Goal: Task Accomplishment & Management: Use online tool/utility

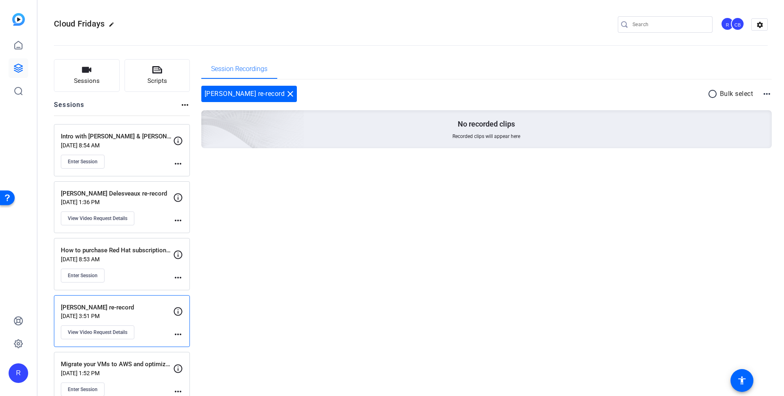
scroll to position [14, 0]
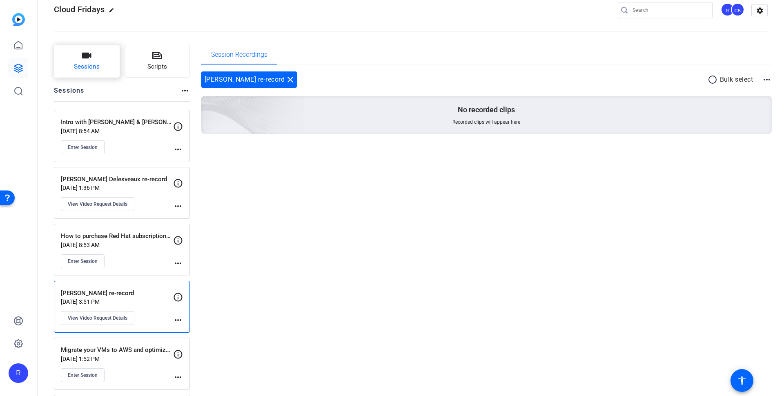
click at [91, 61] on button "Sessions" at bounding box center [87, 61] width 66 height 33
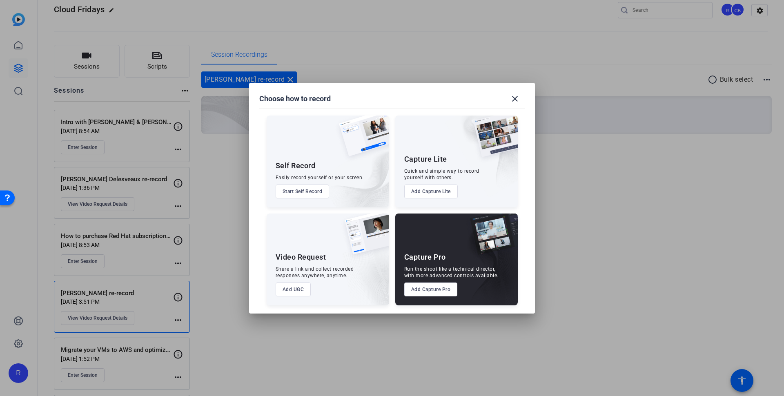
click at [424, 290] on button "Add Capture Pro" at bounding box center [431, 290] width 54 height 14
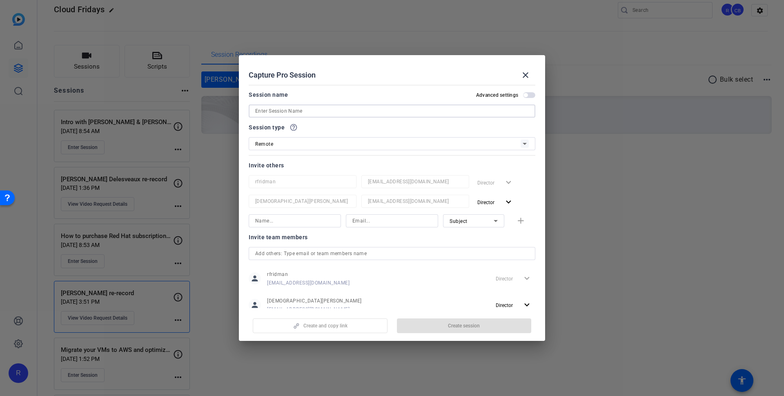
click at [323, 112] on input at bounding box center [392, 111] width 274 height 10
paste input "Cloud Fridays recording: Red Hat OpenShift on AWS, a hybrid platform with [PERS…"
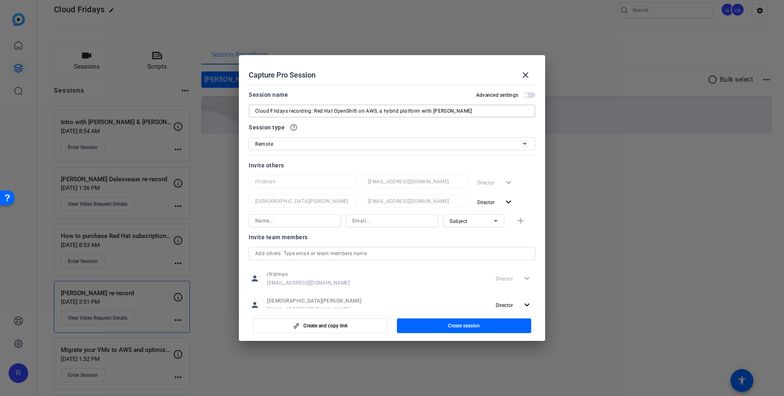
drag, startPoint x: 310, startPoint y: 109, endPoint x: 221, endPoint y: 109, distance: 89.5
click at [221, 109] on div "Choose how to record close Self Record Easily record yourself or your screen. S…" at bounding box center [392, 198] width 784 height 396
type input "Red Hat OpenShift on AWS, a hybrid platform with [PERSON_NAME]"
click at [391, 218] on input at bounding box center [392, 221] width 79 height 10
click at [357, 220] on input at bounding box center [392, 221] width 79 height 10
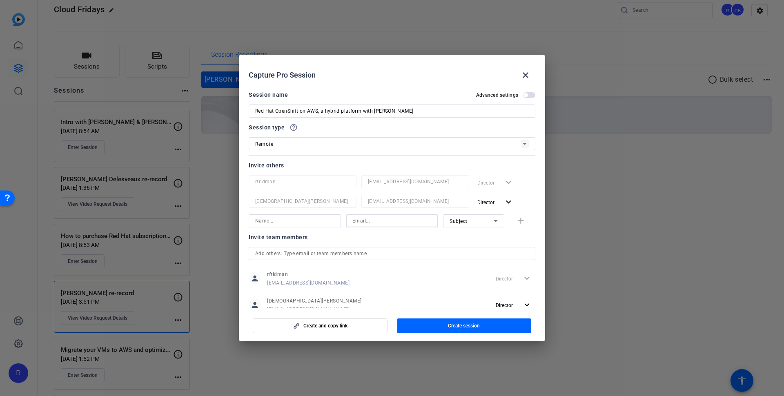
paste input "[EMAIL_ADDRESS][DOMAIN_NAME]"
type input "[EMAIL_ADDRESS][DOMAIN_NAME]"
click at [516, 220] on div "[EMAIL_ADDRESS][DOMAIN_NAME] Subject add" at bounding box center [392, 220] width 287 height 13
click at [297, 221] on input at bounding box center [294, 221] width 79 height 10
type input "[PERSON_NAME]"
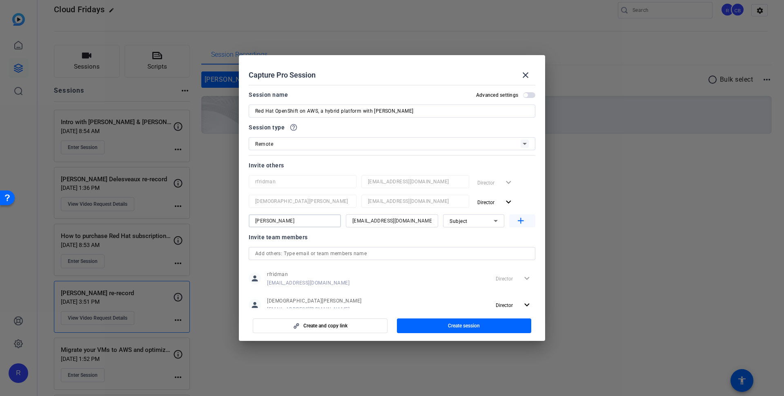
click at [516, 221] on mat-icon "add" at bounding box center [521, 221] width 10 height 10
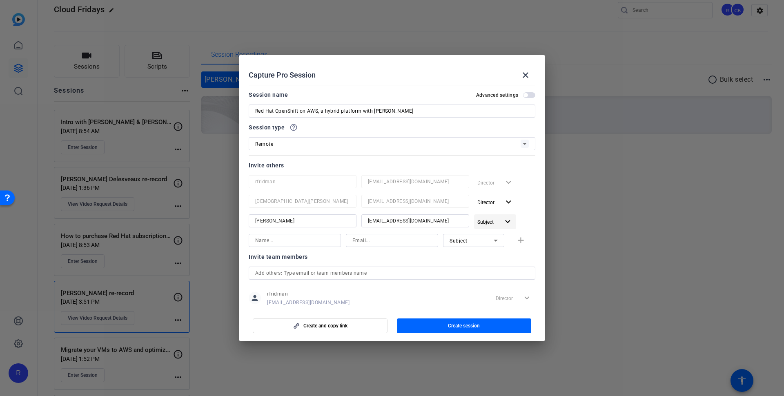
click at [484, 224] on span "Subject" at bounding box center [486, 222] width 16 height 6
click at [498, 249] on span "Watcher" at bounding box center [505, 253] width 30 height 10
click at [272, 239] on input at bounding box center [294, 241] width 79 height 10
paste input "[PERSON_NAME]"
type input "[PERSON_NAME]"
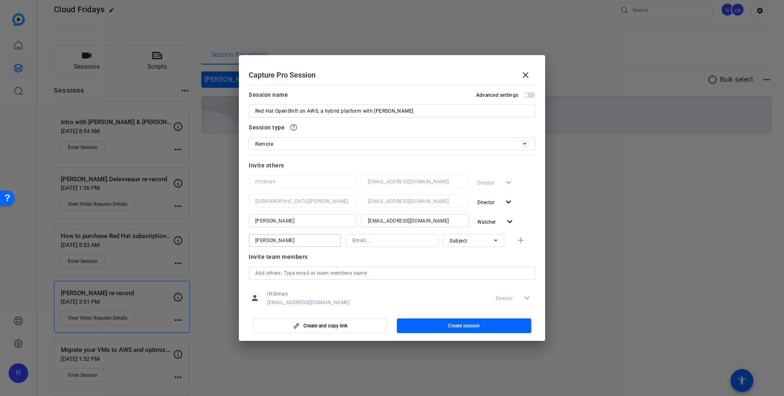
click at [376, 243] on input at bounding box center [392, 241] width 79 height 10
paste input "[PERSON_NAME][EMAIL_ADDRESS][DOMAIN_NAME]"
type input "[PERSON_NAME][EMAIL_ADDRESS][DOMAIN_NAME]"
click at [516, 238] on mat-icon "add" at bounding box center [521, 241] width 10 height 10
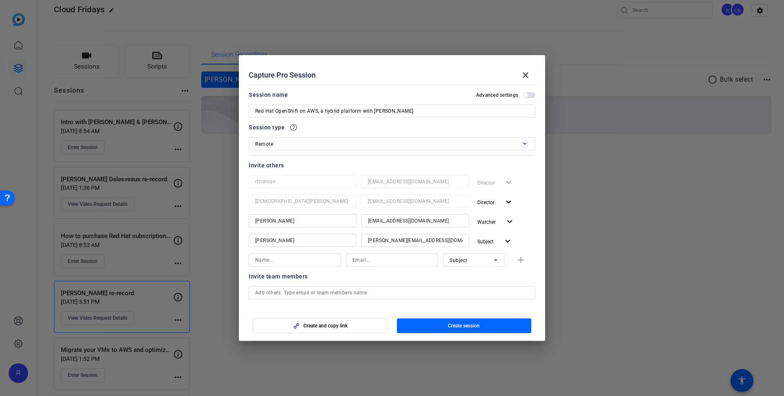
click at [292, 259] on input at bounding box center [294, 260] width 79 height 10
paste input "[PERSON_NAME]"
type input "[PERSON_NAME]"
click at [381, 260] on input at bounding box center [392, 260] width 79 height 10
paste input "[EMAIL_ADDRESS][DOMAIN_NAME]"
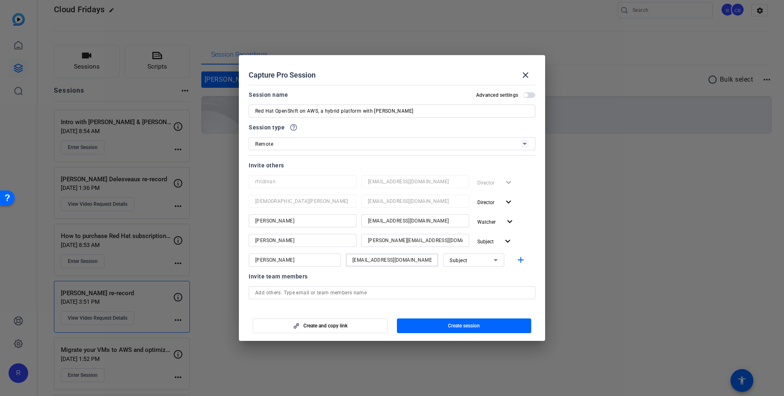
type input "[EMAIL_ADDRESS][DOMAIN_NAME]"
click at [494, 260] on icon at bounding box center [496, 260] width 4 height 2
click at [474, 285] on mat-option "Watcher" at bounding box center [468, 289] width 61 height 13
click at [514, 252] on span "button" at bounding box center [522, 260] width 26 height 20
click at [327, 276] on input at bounding box center [294, 280] width 79 height 10
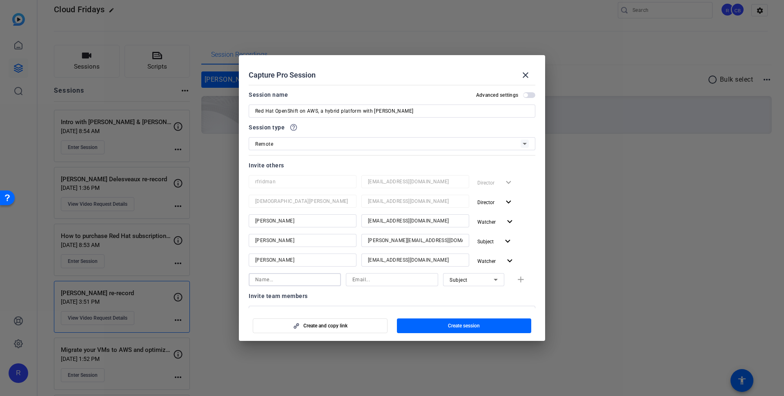
paste input "[PERSON_NAME]"
type input "[PERSON_NAME]"
click at [397, 279] on input at bounding box center [392, 280] width 79 height 10
paste input "[EMAIL_ADDRESS][DOMAIN_NAME]"
type input "[EMAIL_ADDRESS][DOMAIN_NAME]"
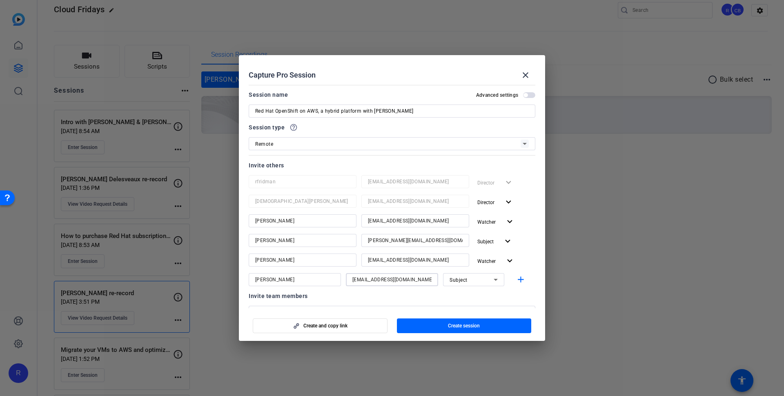
click at [456, 281] on span "Subject" at bounding box center [459, 280] width 18 height 6
click at [458, 311] on span "Watcher" at bounding box center [455, 309] width 20 height 10
click at [520, 277] on mat-icon "add" at bounding box center [521, 280] width 10 height 10
click at [296, 300] on input at bounding box center [294, 300] width 79 height 10
paste input "[PERSON_NAME]"
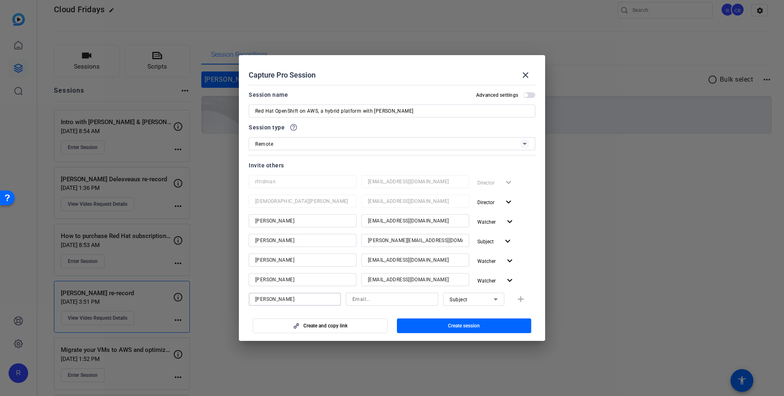
type input "[PERSON_NAME]"
click at [494, 299] on icon at bounding box center [496, 300] width 10 height 10
click at [476, 327] on mat-option "Watcher" at bounding box center [468, 328] width 61 height 13
click at [372, 301] on input at bounding box center [392, 300] width 79 height 10
paste input "[EMAIL_ADDRESS][DOMAIN_NAME]"
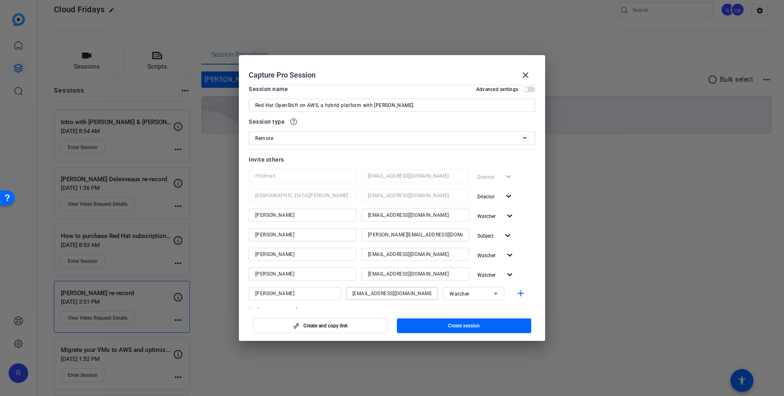
scroll to position [6, 0]
type input "[EMAIL_ADDRESS][DOMAIN_NAME]"
click at [505, 277] on mat-icon "expand_more" at bounding box center [510, 275] width 10 height 10
click at [502, 318] on span "Subject" at bounding box center [499, 320] width 18 height 6
click at [432, 322] on span "button" at bounding box center [464, 326] width 135 height 20
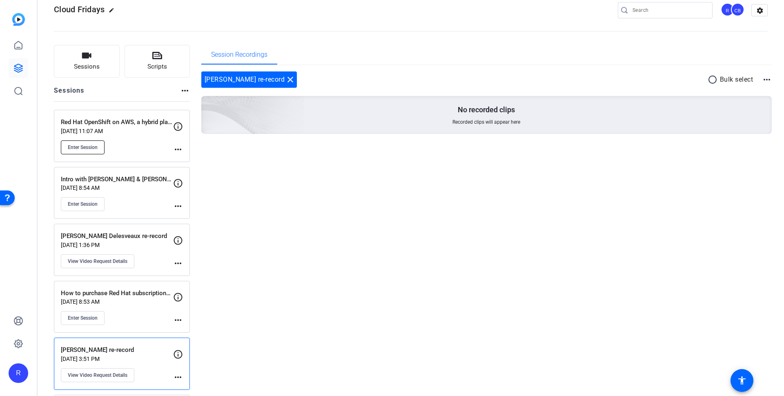
click at [82, 146] on span "Enter Session" at bounding box center [83, 147] width 30 height 7
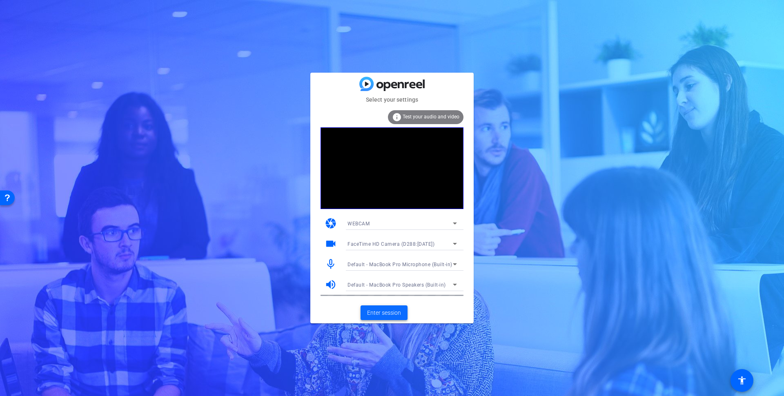
click at [395, 308] on span at bounding box center [384, 313] width 47 height 20
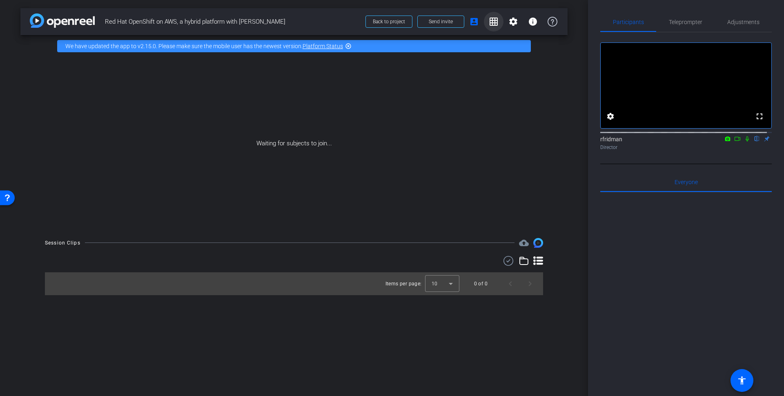
click at [495, 19] on mat-icon "grid_on" at bounding box center [494, 22] width 10 height 10
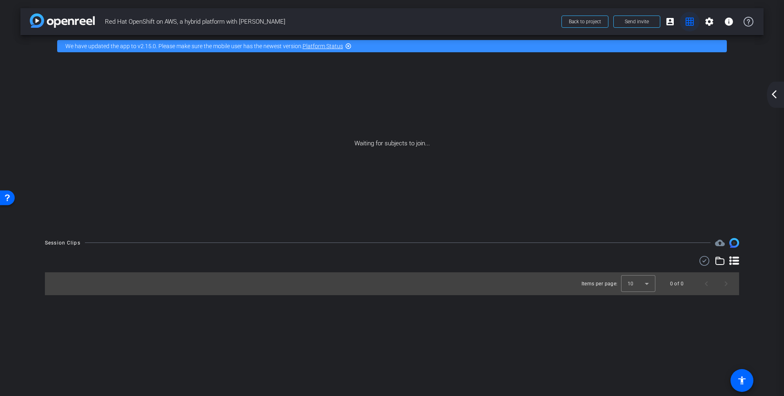
click at [686, 25] on mat-icon "grid_on" at bounding box center [690, 22] width 10 height 10
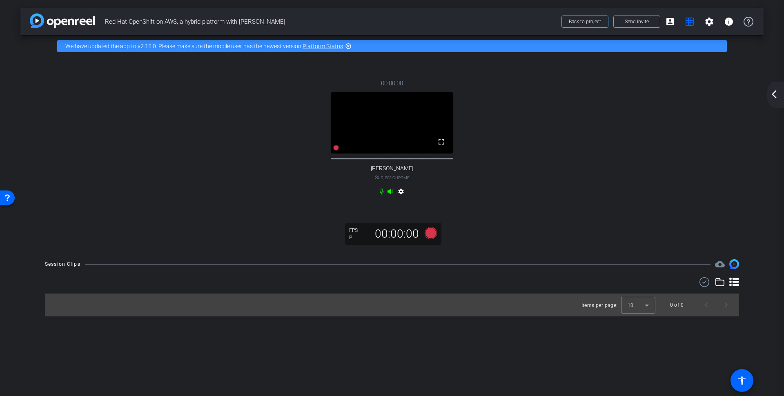
click at [777, 93] on mat-icon "arrow_back_ios_new" at bounding box center [775, 94] width 10 height 10
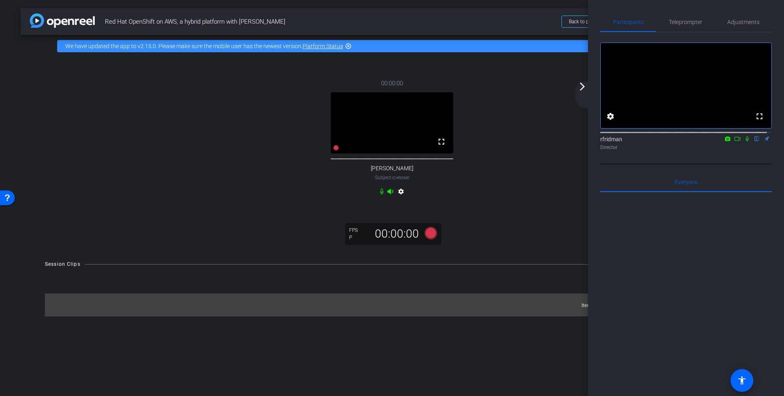
click at [403, 193] on mat-icon "settings" at bounding box center [401, 193] width 10 height 10
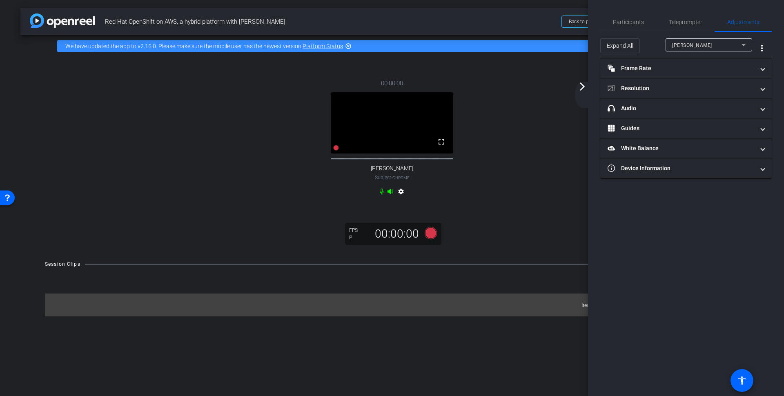
click at [582, 84] on mat-icon "arrow_forward_ios" at bounding box center [583, 87] width 10 height 10
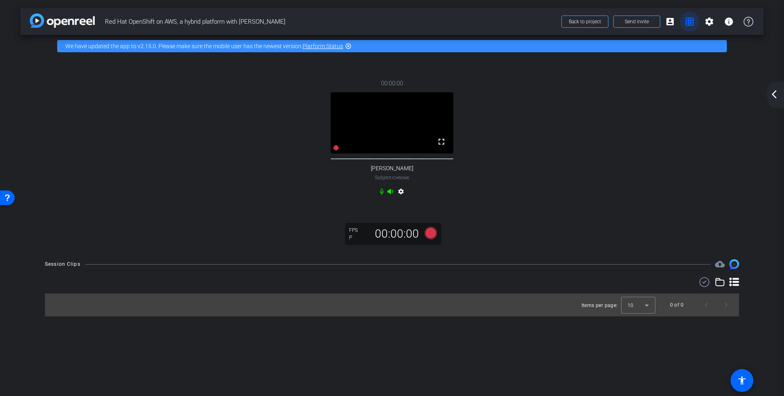
click at [688, 21] on mat-icon "grid_on" at bounding box center [690, 22] width 10 height 10
click at [670, 21] on mat-icon "account_box" at bounding box center [671, 22] width 10 height 10
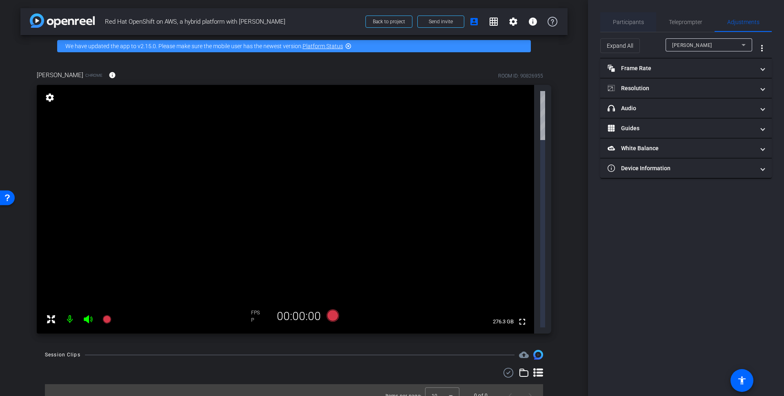
click at [635, 20] on span "Participants" at bounding box center [628, 22] width 31 height 6
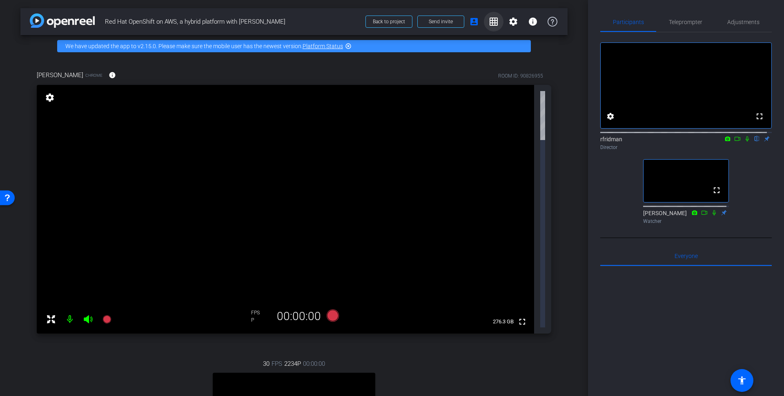
click at [489, 20] on mat-icon "grid_on" at bounding box center [494, 22] width 10 height 10
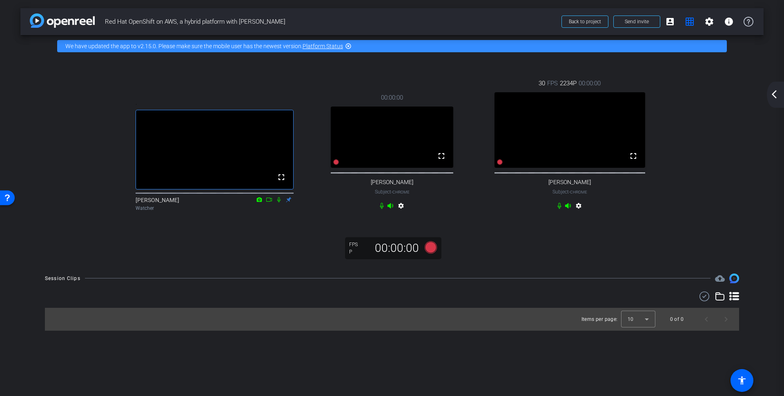
click at [578, 212] on mat-icon "settings" at bounding box center [579, 208] width 10 height 10
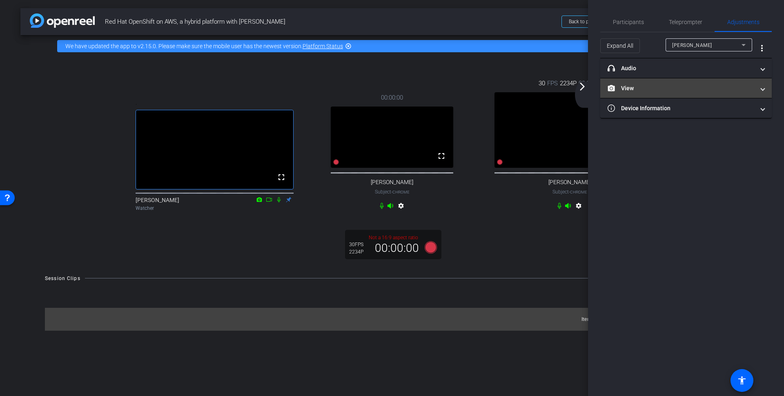
click at [637, 87] on mat-panel-title "View" at bounding box center [681, 88] width 147 height 9
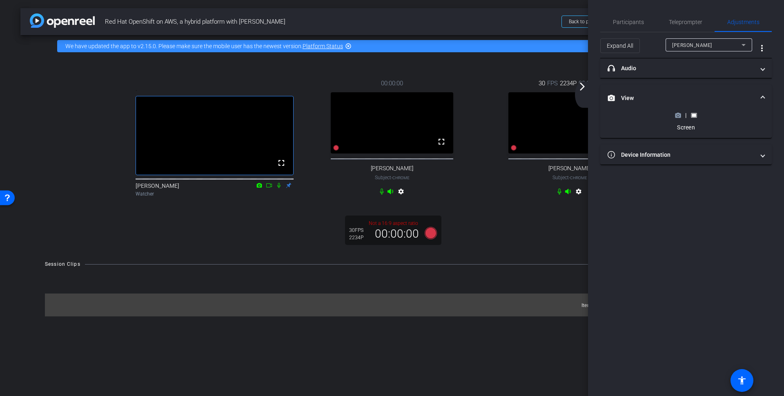
click at [677, 113] on icon at bounding box center [679, 115] width 6 height 4
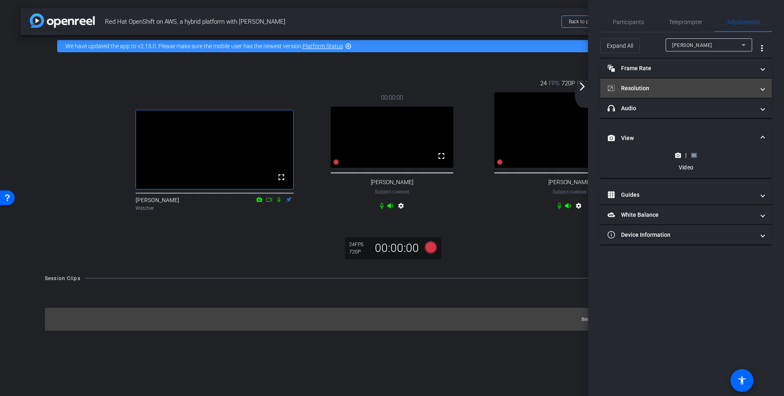
click at [651, 87] on mat-panel-title "Resolution" at bounding box center [681, 88] width 147 height 9
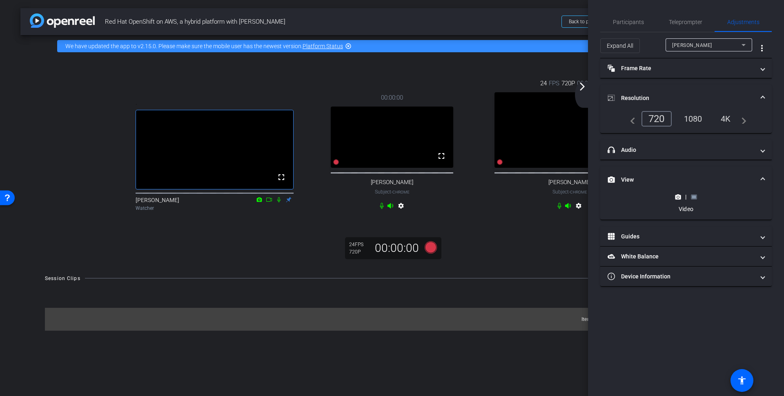
click at [697, 118] on div "1080" at bounding box center [693, 119] width 31 height 14
click at [583, 83] on mat-icon "arrow_forward_ios" at bounding box center [583, 87] width 10 height 10
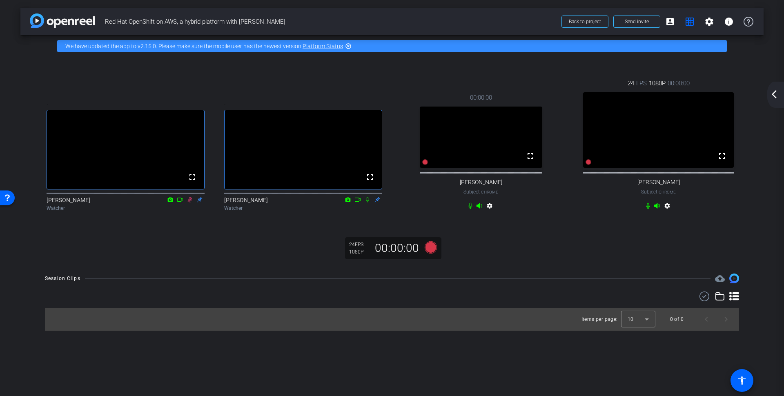
click at [775, 96] on mat-icon "arrow_back_ios_new" at bounding box center [775, 94] width 10 height 10
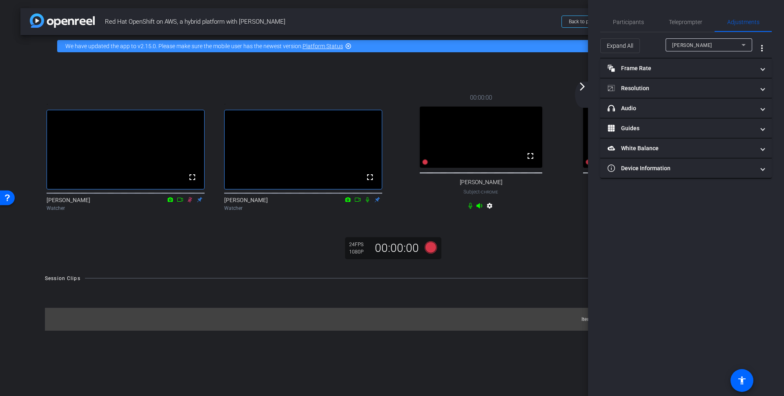
click at [489, 212] on mat-icon "settings" at bounding box center [490, 208] width 10 height 10
click at [703, 87] on mat-panel-title "Resolution" at bounding box center [681, 88] width 147 height 9
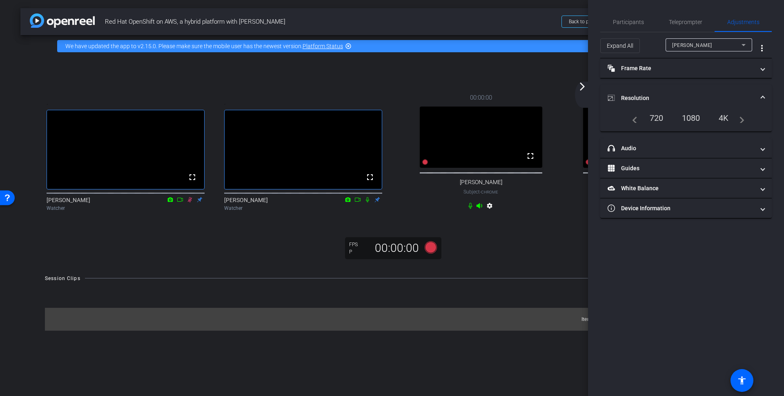
click at [689, 114] on div "1080" at bounding box center [691, 118] width 31 height 14
click at [697, 116] on div "1080" at bounding box center [691, 118] width 31 height 14
click at [678, 94] on mat-panel-title "Resolution" at bounding box center [681, 98] width 147 height 9
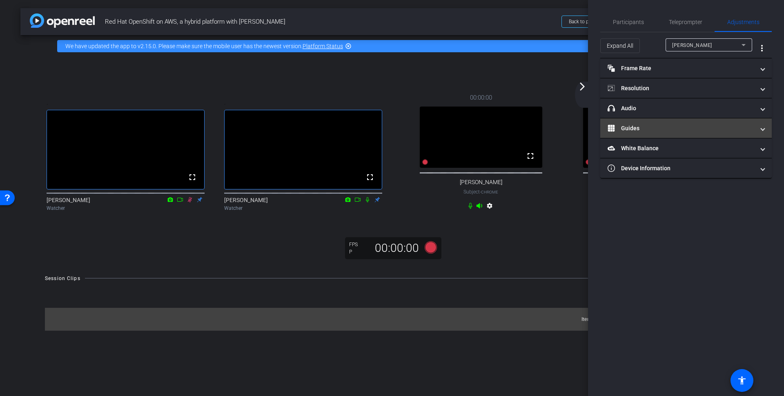
click at [636, 118] on mat-expansion-panel-header "Guides" at bounding box center [687, 128] width 172 height 20
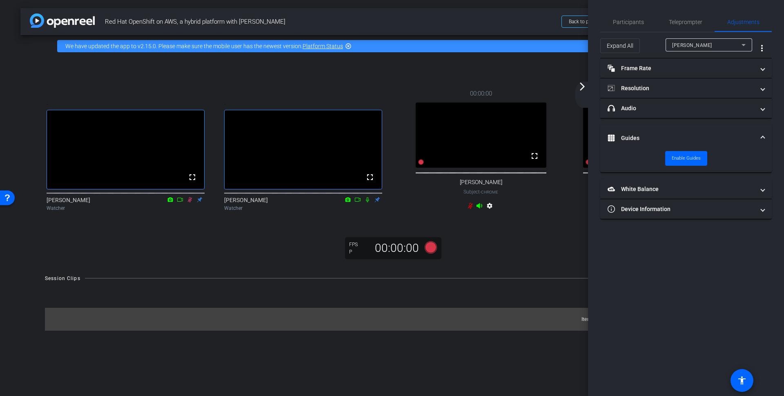
click at [650, 130] on mat-expansion-panel-header "Guides" at bounding box center [687, 138] width 172 height 26
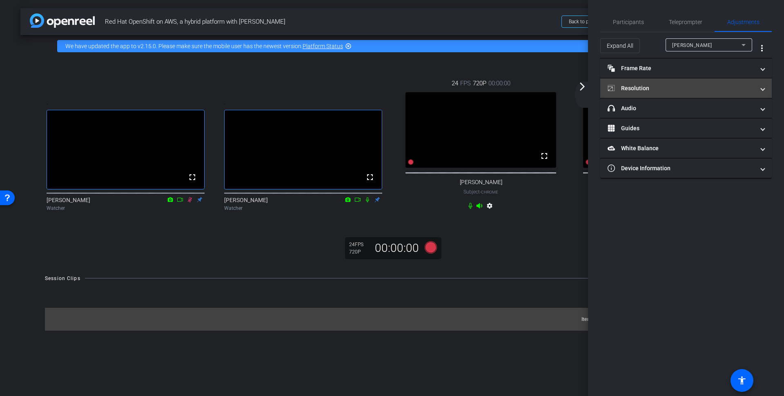
click at [655, 87] on mat-panel-title "Resolution" at bounding box center [681, 88] width 147 height 9
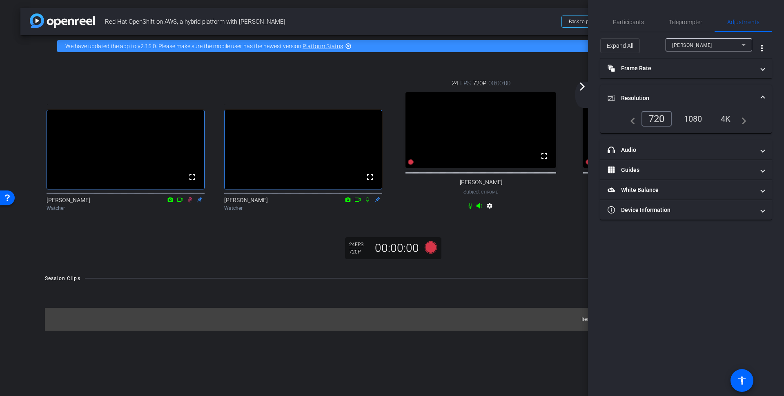
click at [688, 114] on div "1080" at bounding box center [693, 119] width 31 height 14
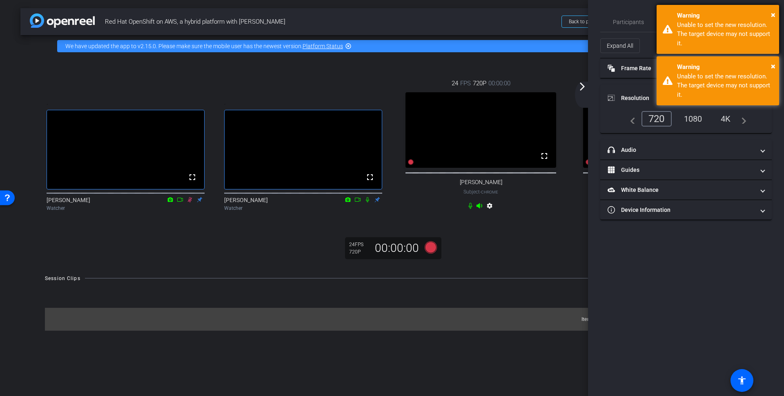
click at [771, 13] on div "Warning" at bounding box center [725, 15] width 96 height 9
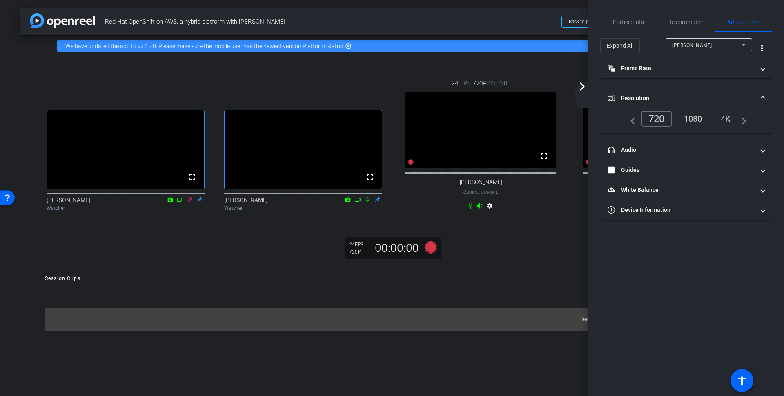
click at [584, 87] on mat-icon "arrow_forward_ios" at bounding box center [583, 87] width 10 height 10
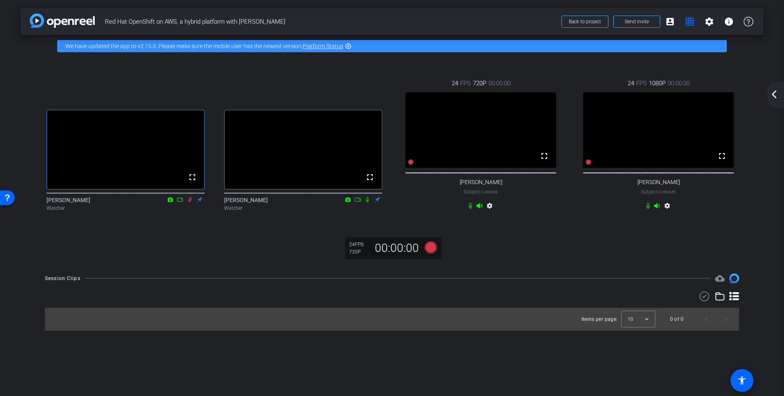
click at [668, 212] on mat-icon "settings" at bounding box center [668, 208] width 10 height 10
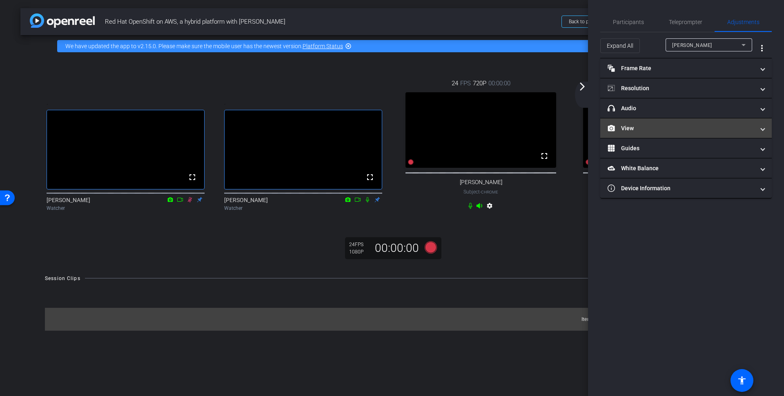
click at [646, 131] on mat-panel-title "View" at bounding box center [681, 128] width 147 height 9
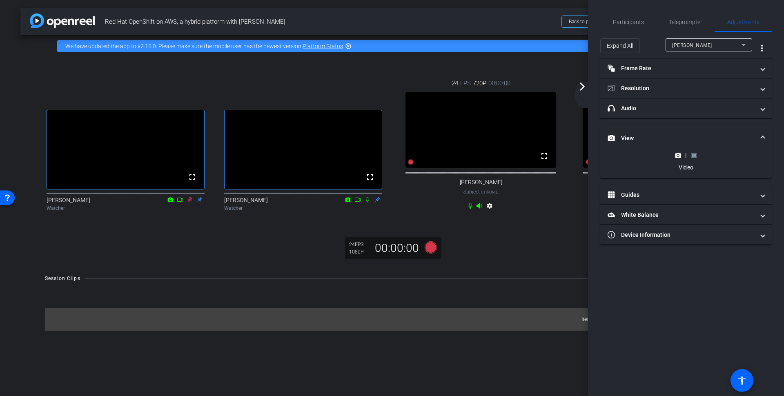
click at [693, 154] on rect at bounding box center [694, 155] width 4 height 3
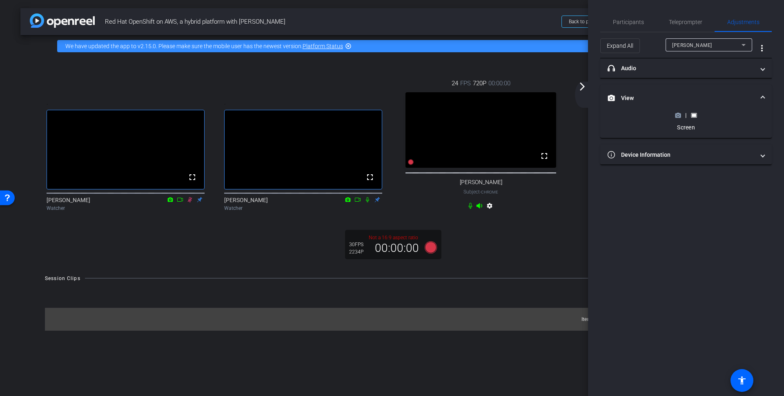
click at [583, 86] on mat-icon "arrow_forward_ios" at bounding box center [583, 87] width 10 height 10
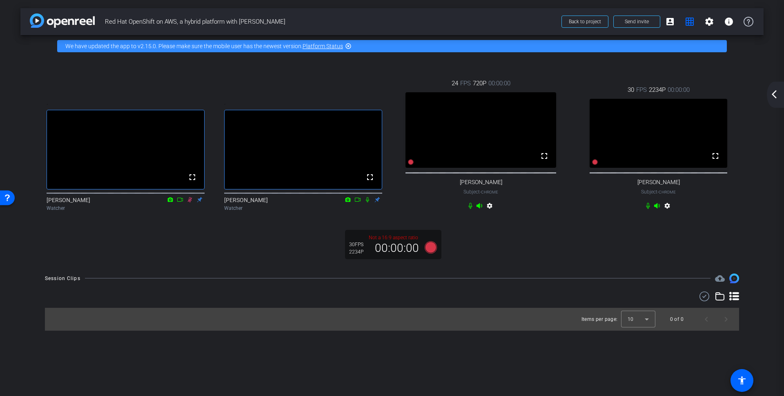
click at [489, 212] on mat-icon "settings" at bounding box center [490, 208] width 10 height 10
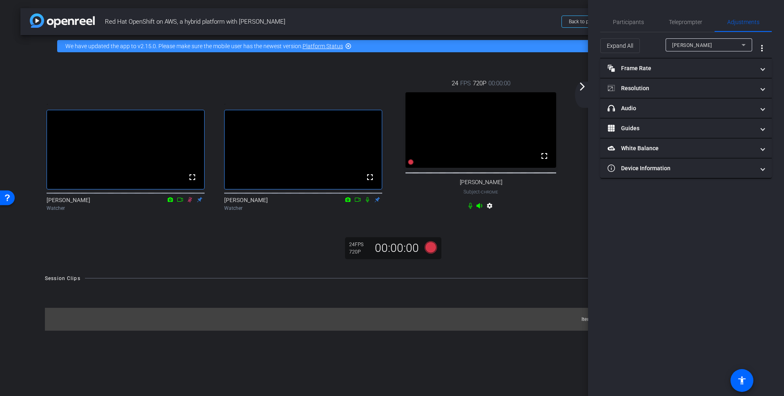
click at [582, 85] on mat-icon "arrow_forward_ios" at bounding box center [583, 87] width 10 height 10
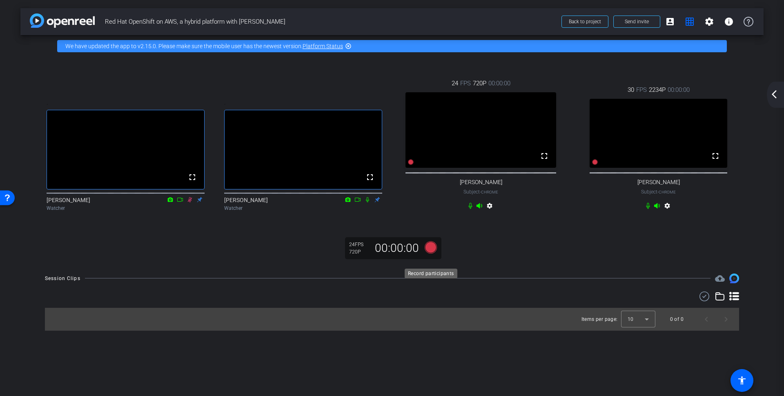
click at [427, 253] on icon at bounding box center [431, 247] width 12 height 12
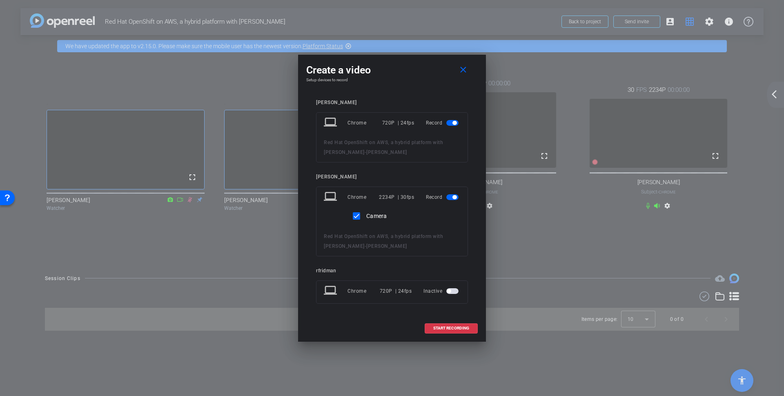
click at [427, 218] on div "Camera" at bounding box center [392, 215] width 136 height 20
click at [462, 71] on mat-icon "close" at bounding box center [463, 70] width 10 height 10
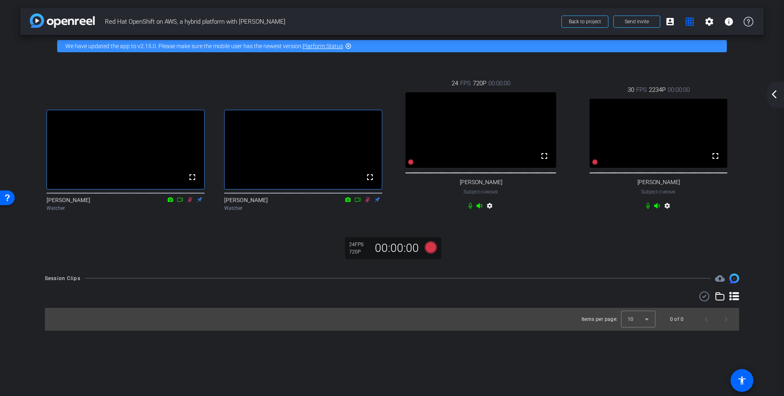
click at [666, 212] on mat-icon "settings" at bounding box center [668, 208] width 10 height 10
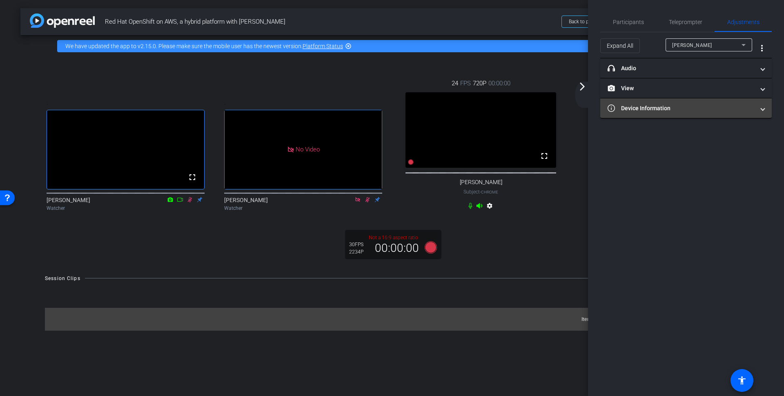
click at [658, 109] on mat-panel-title "Device Information" at bounding box center [681, 108] width 147 height 9
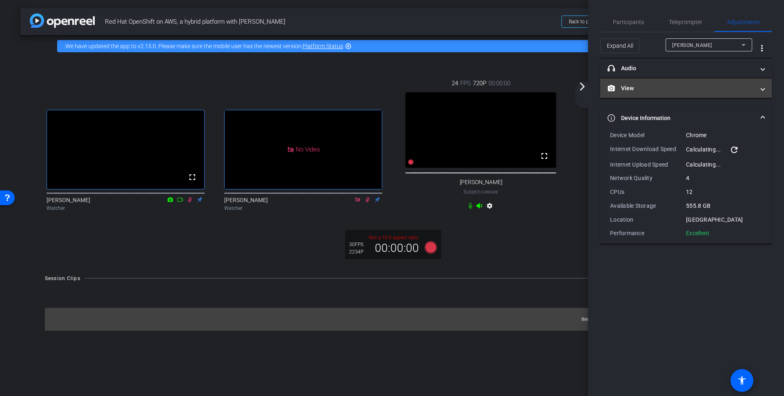
click at [641, 90] on mat-panel-title "View" at bounding box center [681, 88] width 147 height 9
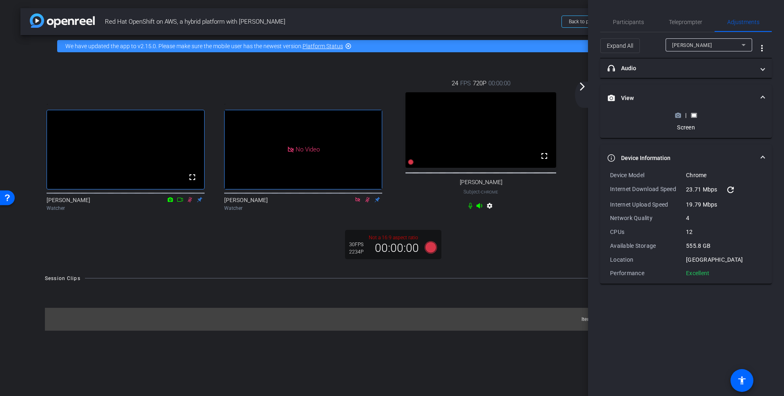
click at [678, 113] on icon at bounding box center [679, 115] width 6 height 4
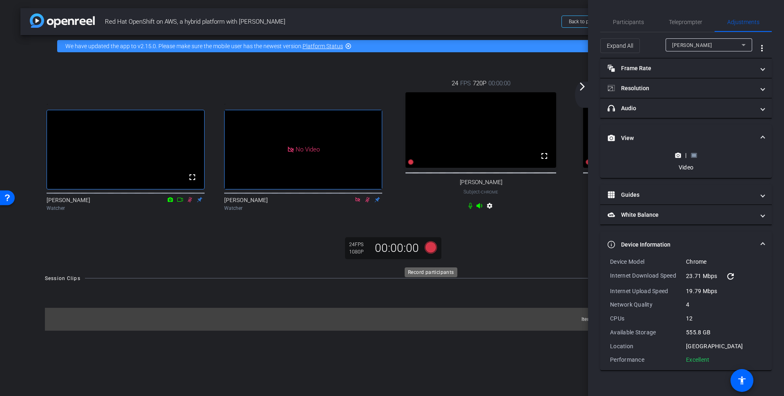
click at [429, 253] on icon at bounding box center [431, 247] width 12 height 12
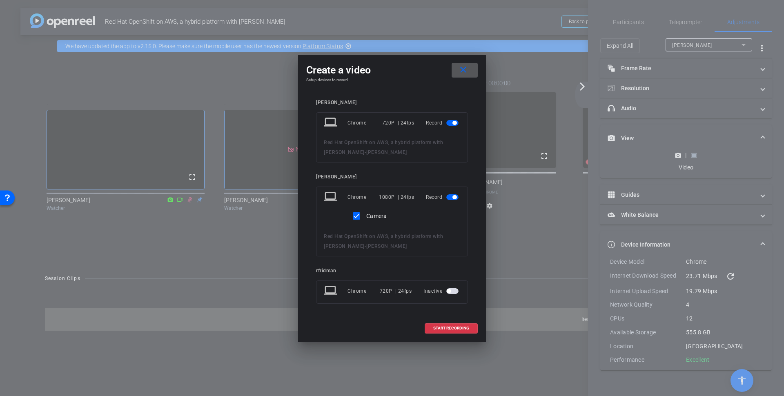
click at [469, 68] on span at bounding box center [465, 70] width 26 height 20
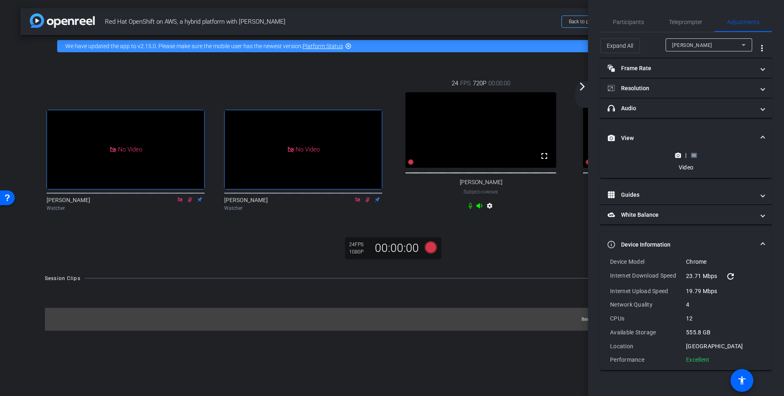
click at [582, 84] on mat-icon "arrow_forward_ios" at bounding box center [583, 87] width 10 height 10
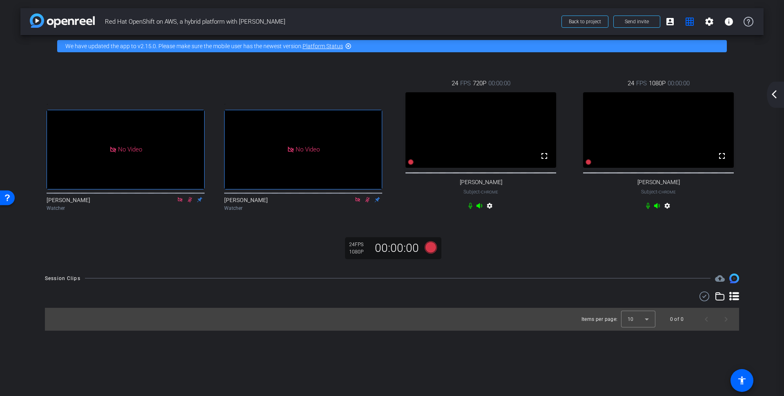
click at [668, 212] on mat-icon "settings" at bounding box center [668, 208] width 10 height 10
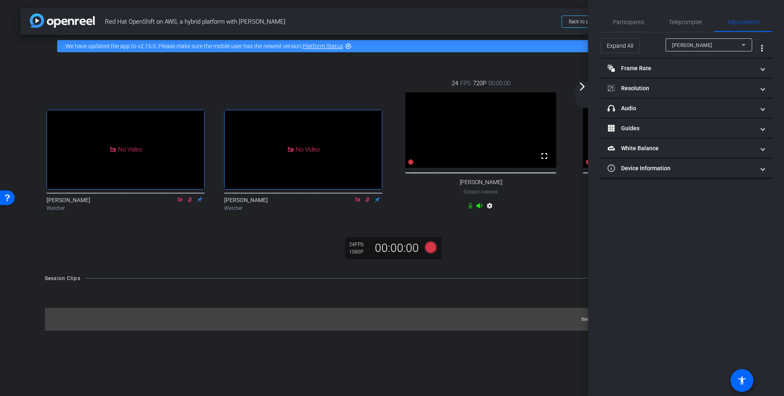
click at [585, 92] on div "arrow_back_ios_new arrow_forward_ios" at bounding box center [583, 95] width 17 height 26
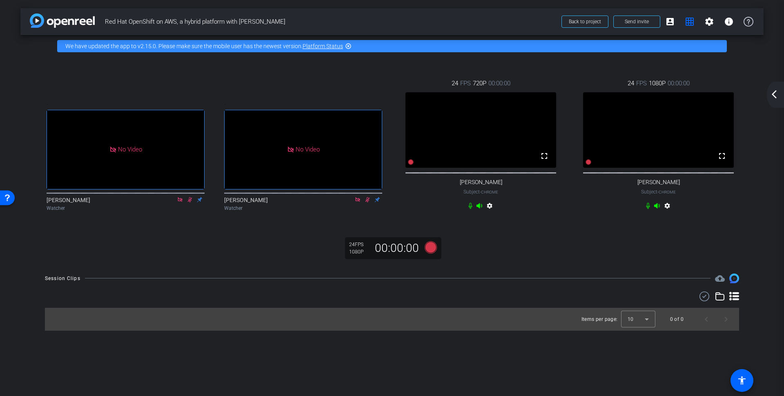
click at [670, 212] on mat-icon "settings" at bounding box center [668, 208] width 10 height 10
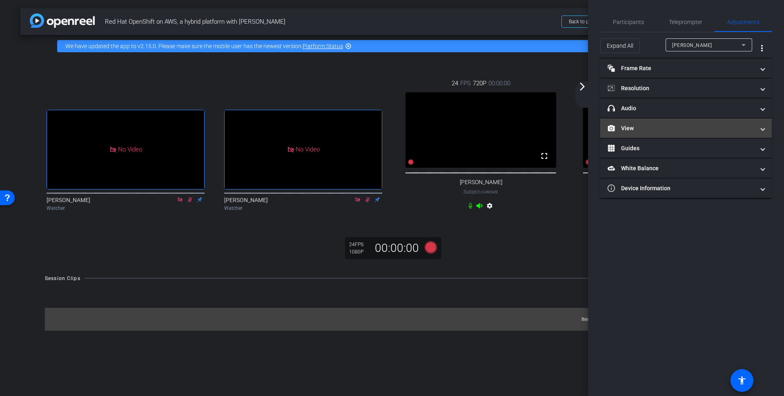
click at [656, 120] on mat-expansion-panel-header "View" at bounding box center [687, 128] width 172 height 20
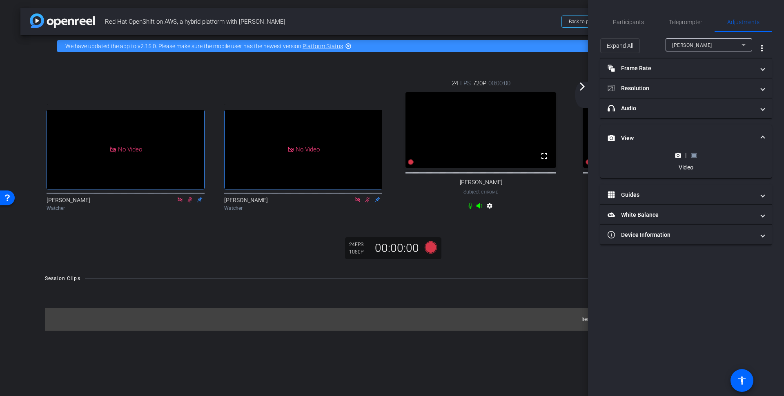
click at [693, 154] on rect at bounding box center [694, 155] width 4 height 3
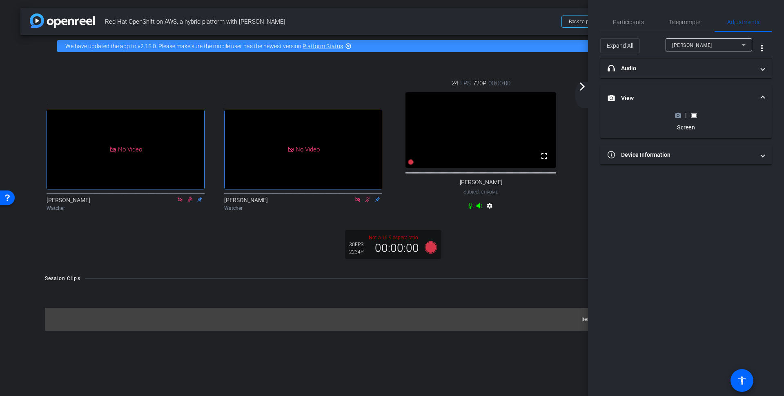
click at [585, 89] on mat-icon "arrow_forward_ios" at bounding box center [583, 87] width 10 height 10
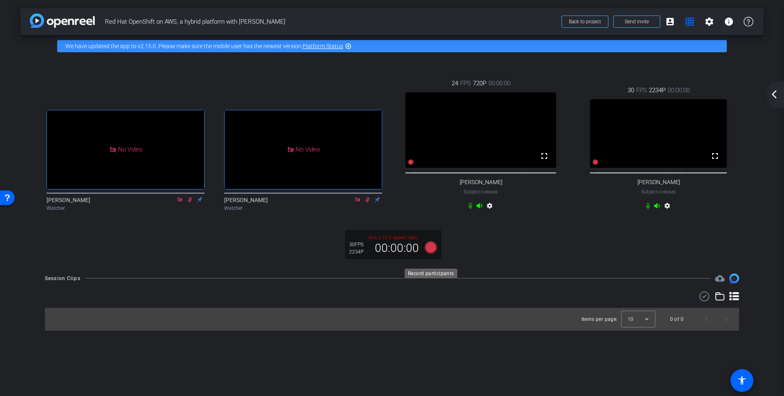
click at [429, 253] on icon at bounding box center [431, 247] width 12 height 12
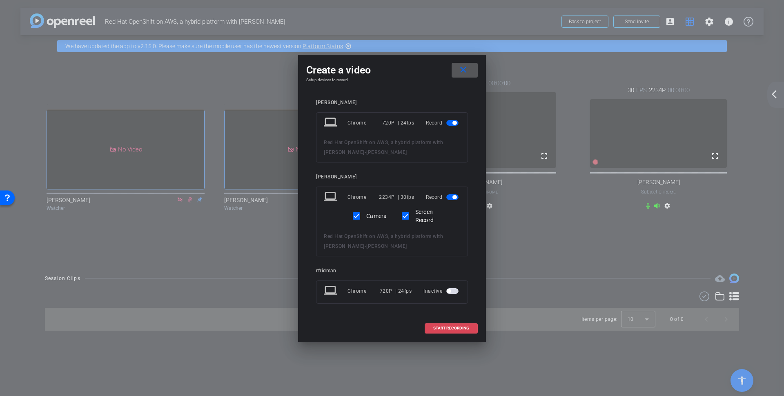
click at [456, 326] on span "START RECORDING" at bounding box center [451, 328] width 36 height 4
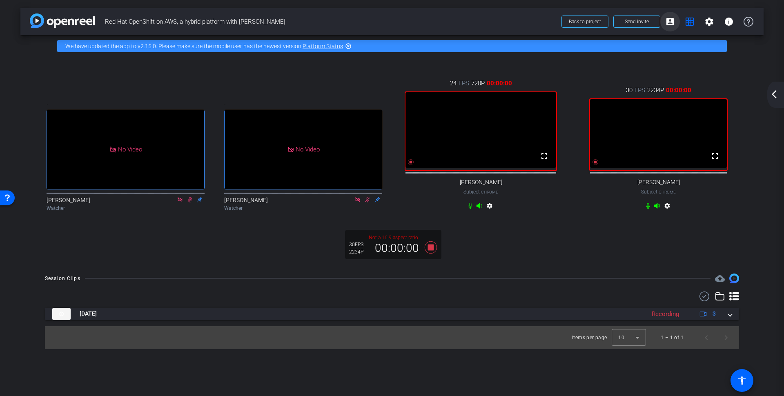
click at [670, 18] on mat-icon "account_box" at bounding box center [671, 22] width 10 height 10
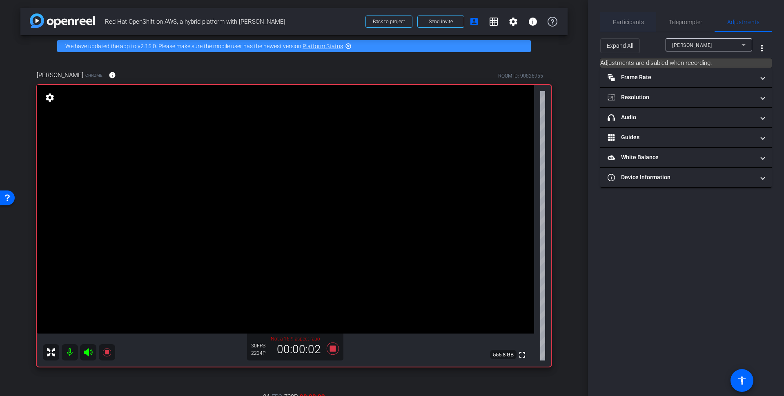
click at [637, 23] on span "Participants" at bounding box center [628, 22] width 31 height 6
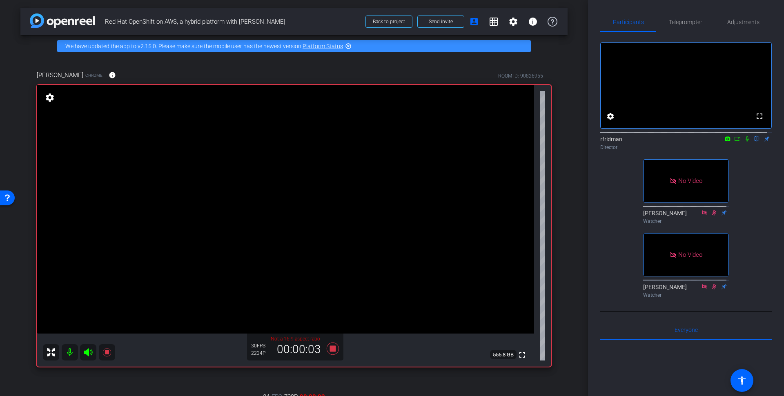
click at [746, 142] on icon at bounding box center [747, 138] width 3 height 5
click at [735, 142] on icon at bounding box center [738, 139] width 7 height 6
click at [490, 22] on mat-icon "grid_on" at bounding box center [494, 22] width 10 height 10
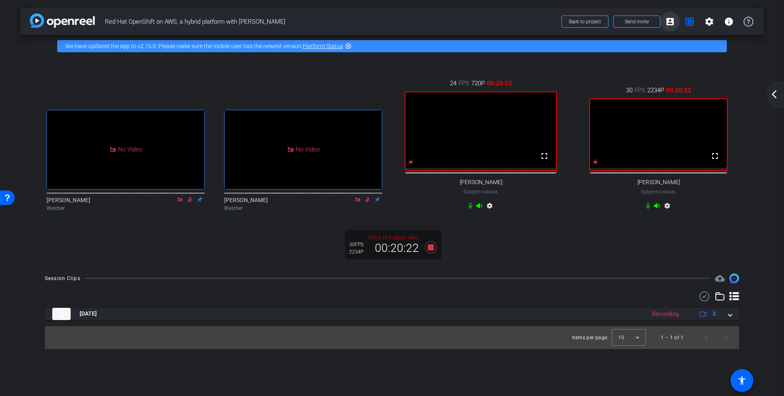
click at [676, 17] on span at bounding box center [671, 22] width 20 height 20
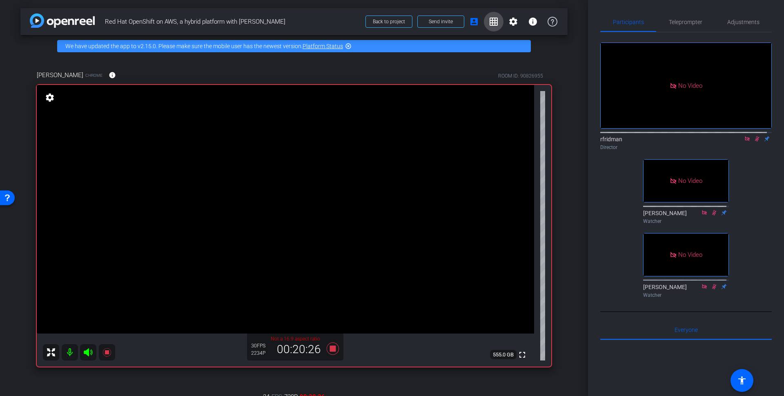
click at [490, 24] on mat-icon "grid_on" at bounding box center [494, 22] width 10 height 10
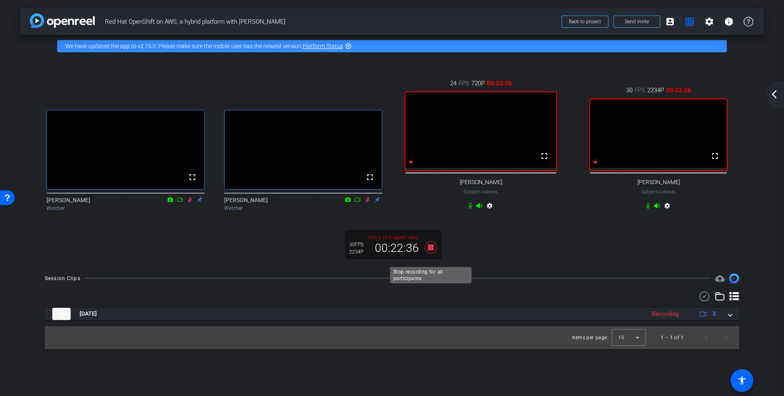
click at [431, 253] on icon at bounding box center [431, 247] width 12 height 12
click at [676, 18] on span at bounding box center [671, 22] width 20 height 20
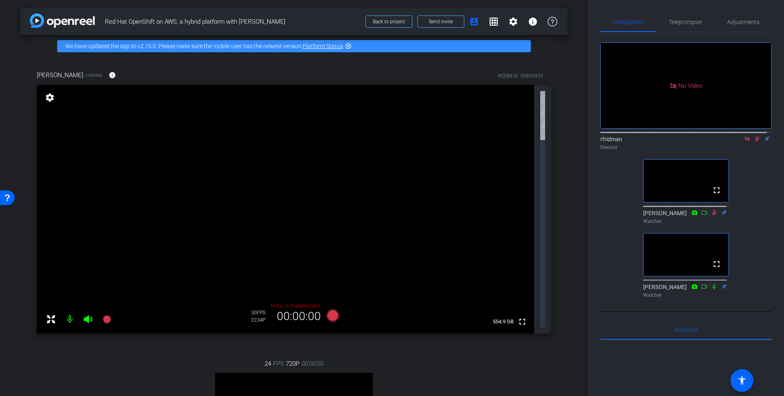
click at [754, 142] on icon at bounding box center [757, 139] width 7 height 6
click at [744, 142] on icon at bounding box center [747, 139] width 7 height 6
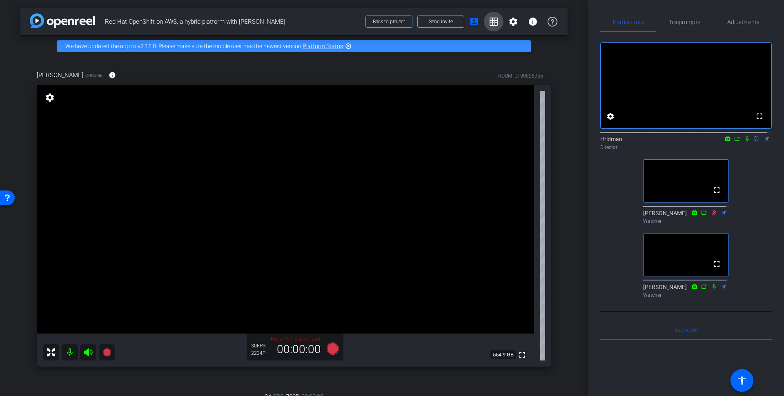
click at [489, 20] on mat-icon "grid_on" at bounding box center [494, 22] width 10 height 10
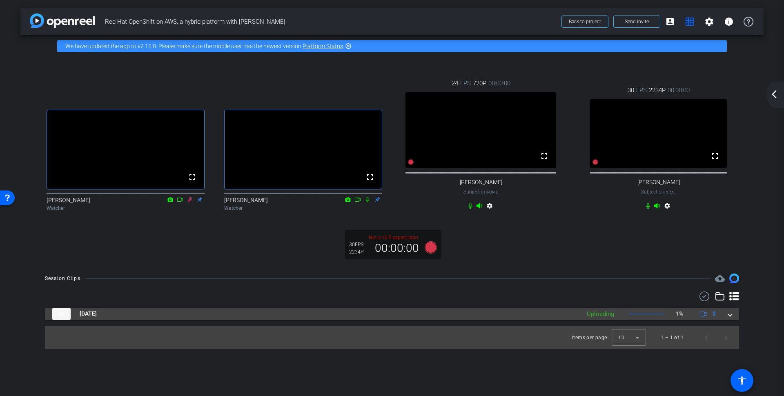
click at [733, 320] on mat-expansion-panel-header "Oct 10, 2025 Uploading 1% 3" at bounding box center [392, 314] width 695 height 12
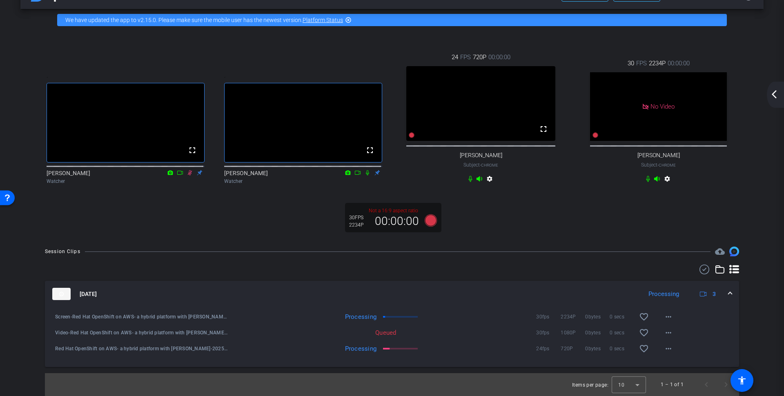
scroll to position [36, 0]
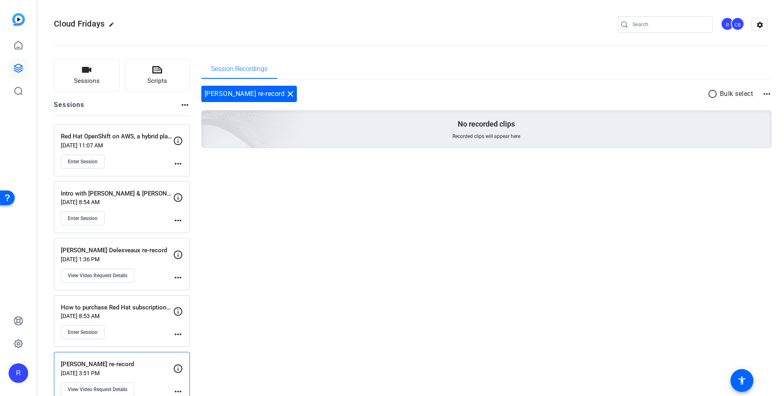
scroll to position [14, 0]
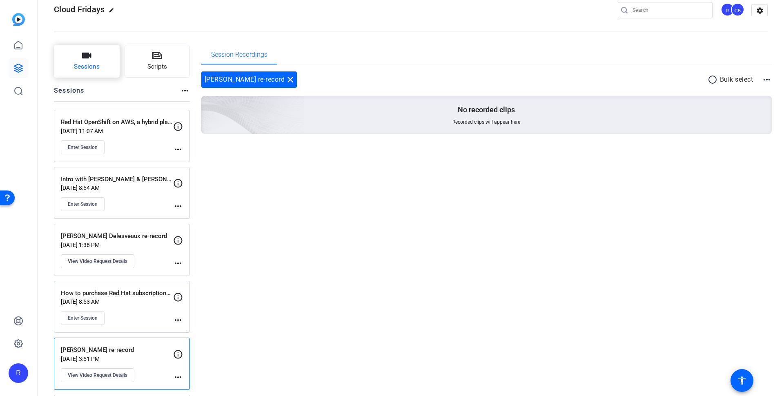
click at [99, 53] on button "Sessions" at bounding box center [87, 61] width 66 height 33
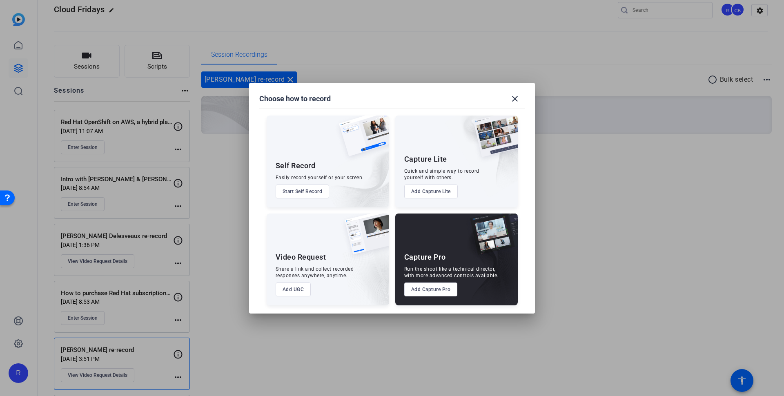
click at [288, 291] on button "Add UGC" at bounding box center [294, 290] width 36 height 14
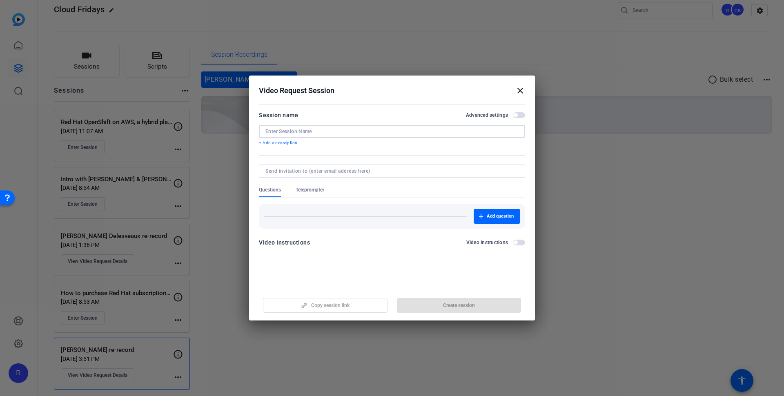
click at [311, 130] on input at bounding box center [392, 131] width 253 height 7
type input "Florian re-record demo"
click at [318, 169] on input at bounding box center [391, 171] width 250 height 7
paste input "[EMAIL_ADDRESS][DOMAIN_NAME]"
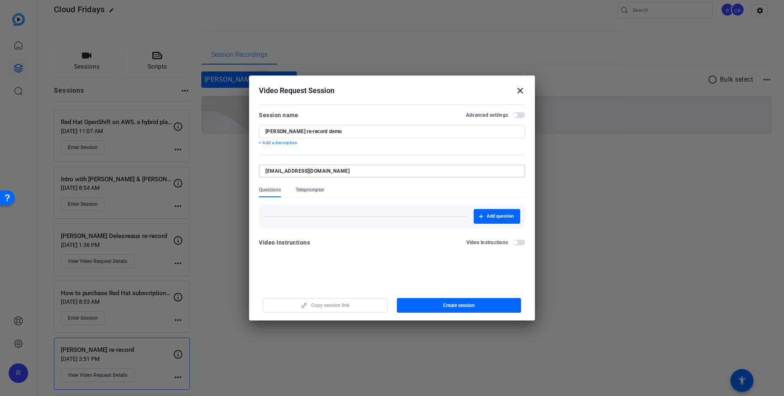
type input "[EMAIL_ADDRESS][DOMAIN_NAME]"
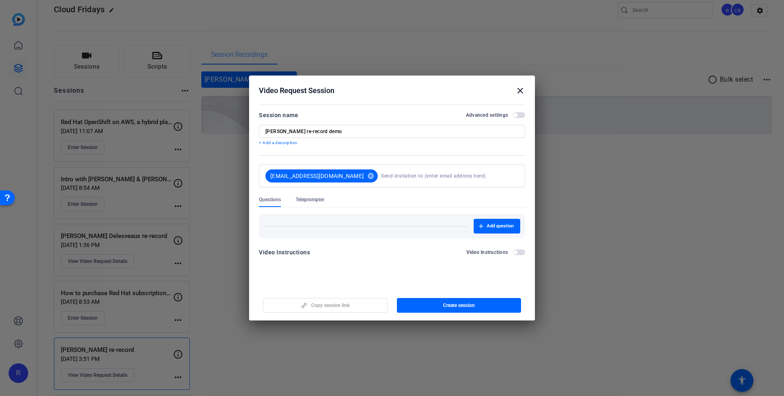
click at [307, 278] on openreel-new-create-edit-ugc-session "Video Request Session close Session name Advanced settings Florian re-record de…" at bounding box center [392, 198] width 286 height 245
click at [467, 304] on span "Create session" at bounding box center [459, 305] width 32 height 7
click at [520, 90] on mat-icon "close" at bounding box center [521, 91] width 10 height 10
